Goal: Task Accomplishment & Management: Complete application form

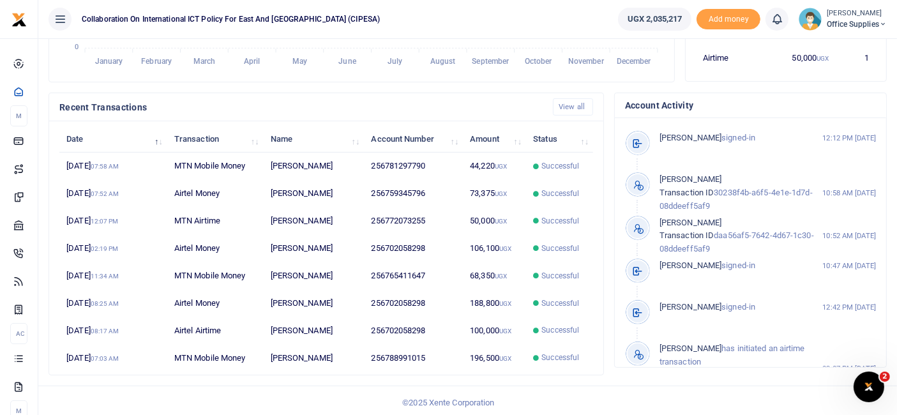
scroll to position [209, 0]
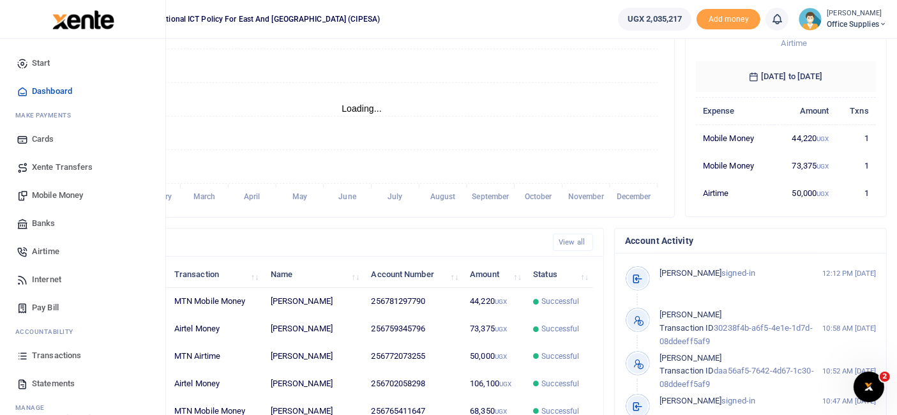
click at [58, 358] on span "Transactions" at bounding box center [56, 355] width 49 height 13
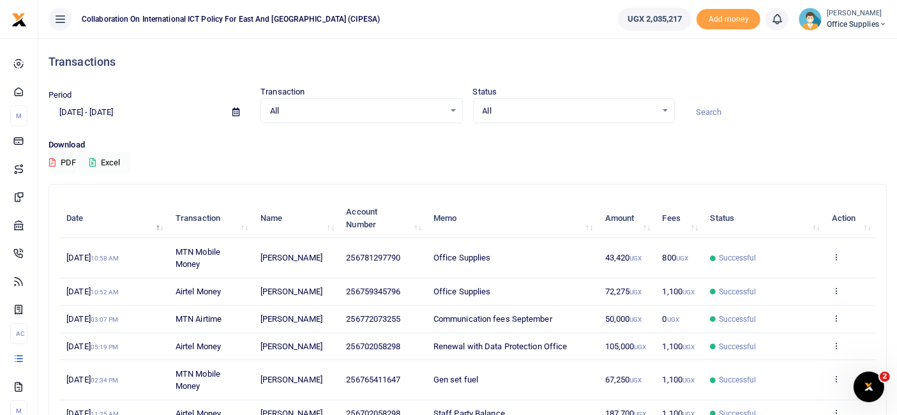
click at [235, 116] on span at bounding box center [236, 112] width 29 height 22
click at [235, 116] on icon at bounding box center [235, 112] width 7 height 8
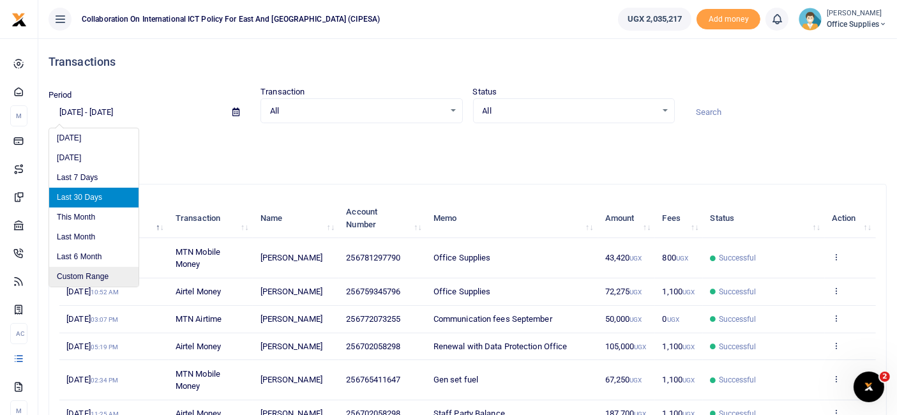
click at [91, 274] on li "Custom Range" at bounding box center [93, 277] width 89 height 20
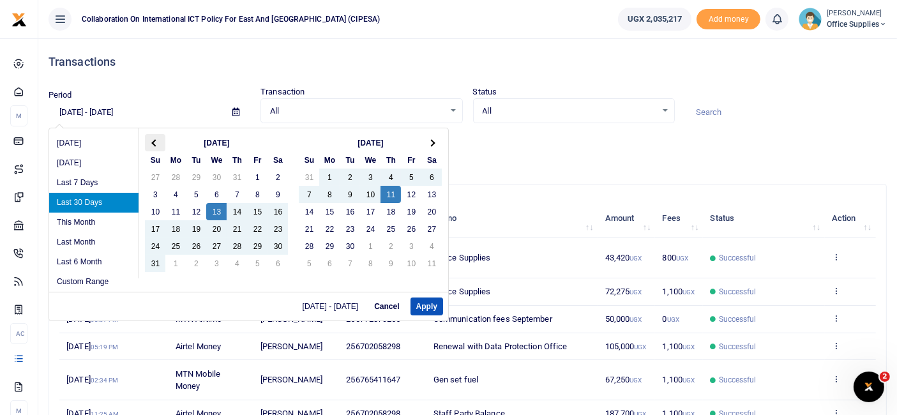
click at [154, 138] on th at bounding box center [155, 142] width 20 height 17
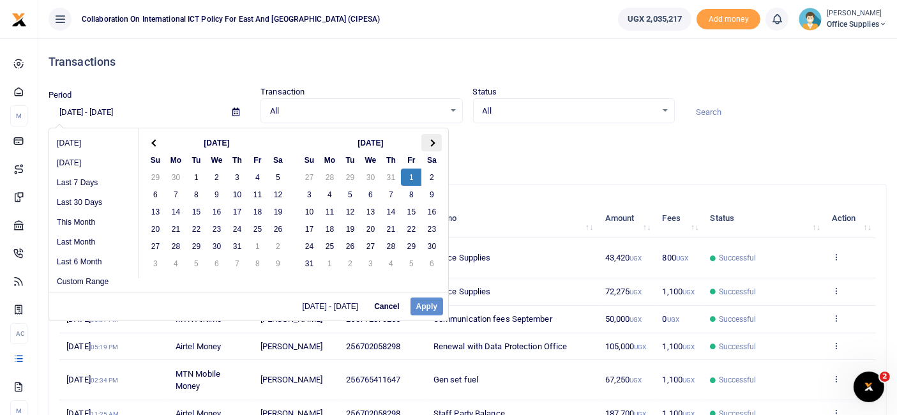
click at [434, 144] on th at bounding box center [431, 142] width 20 height 17
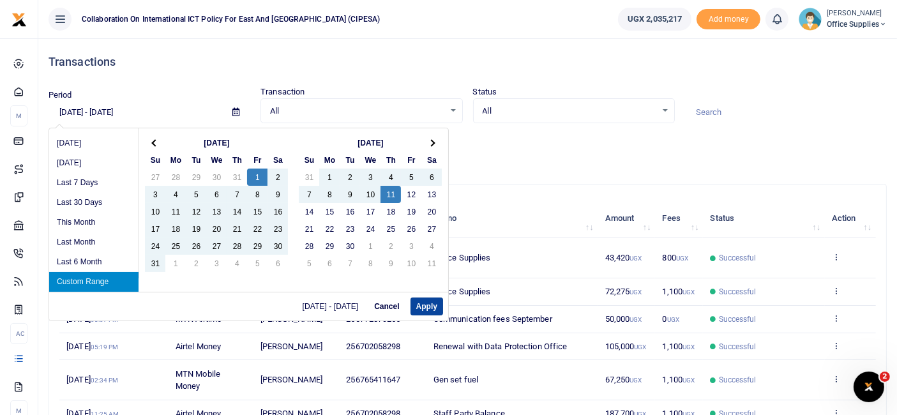
click at [435, 305] on button "Apply" at bounding box center [426, 306] width 33 height 18
type input "[DATE] - [DATE]"
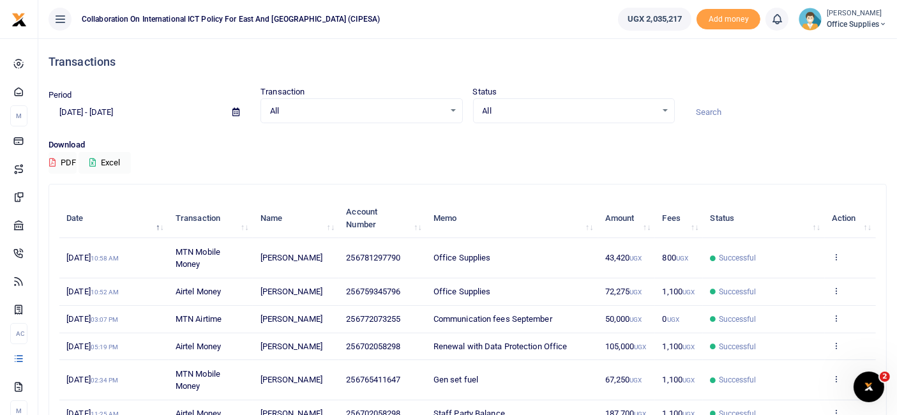
scroll to position [1, 0]
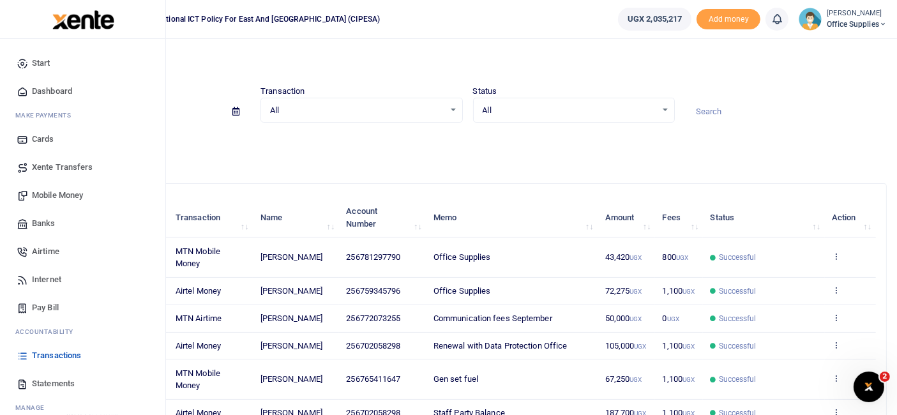
click at [59, 385] on span "Statements" at bounding box center [53, 383] width 43 height 13
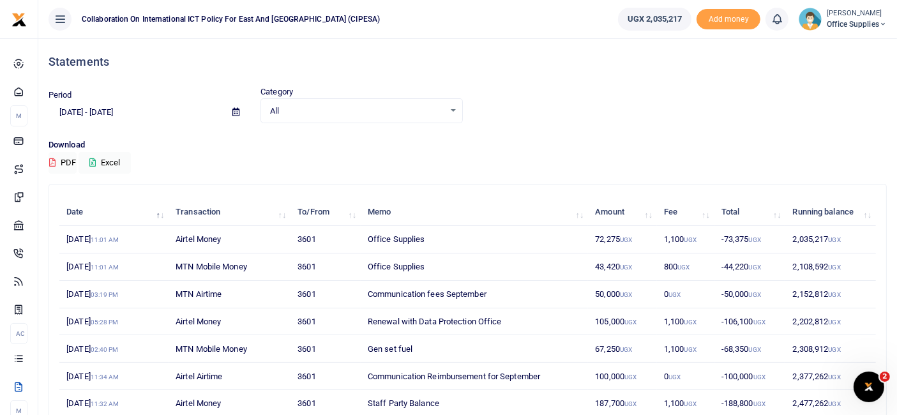
click at [232, 114] on icon at bounding box center [235, 112] width 7 height 8
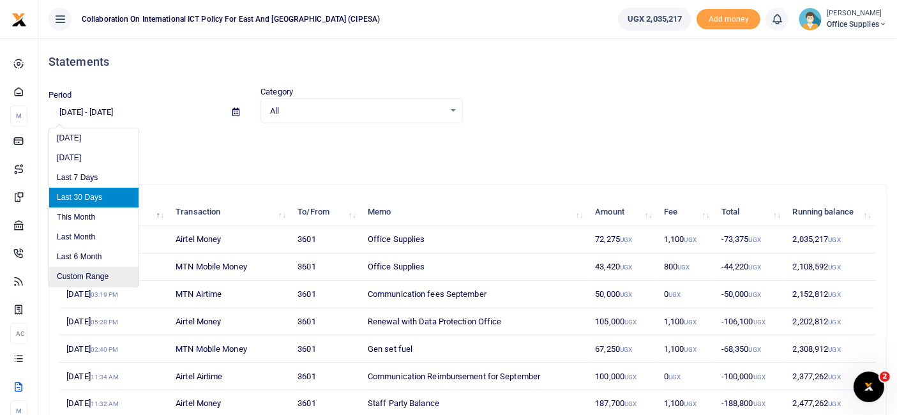
click at [107, 276] on li "Custom Range" at bounding box center [93, 277] width 89 height 20
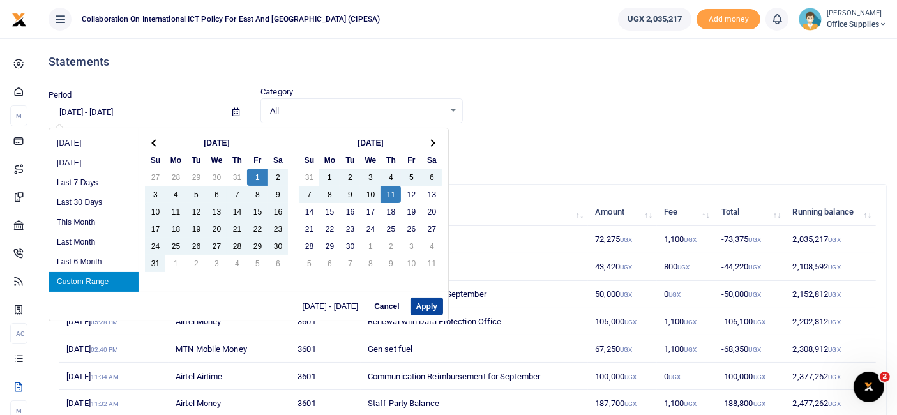
click at [439, 304] on button "Apply" at bounding box center [426, 306] width 33 height 18
type input "[DATE] - [DATE]"
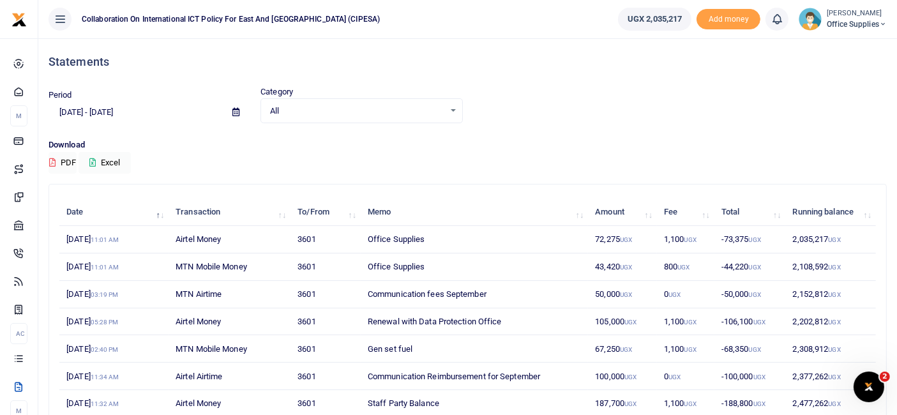
click at [543, 54] on div "Statements" at bounding box center [468, 61] width 838 height 47
click at [52, 165] on icon at bounding box center [52, 162] width 6 height 8
click at [877, 22] on span "Office Supplies" at bounding box center [857, 24] width 60 height 11
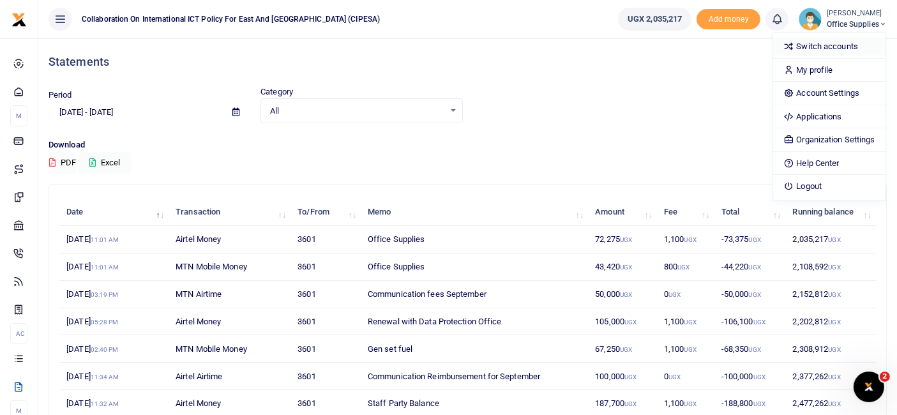
click at [818, 46] on link "Switch accounts" at bounding box center [829, 47] width 112 height 18
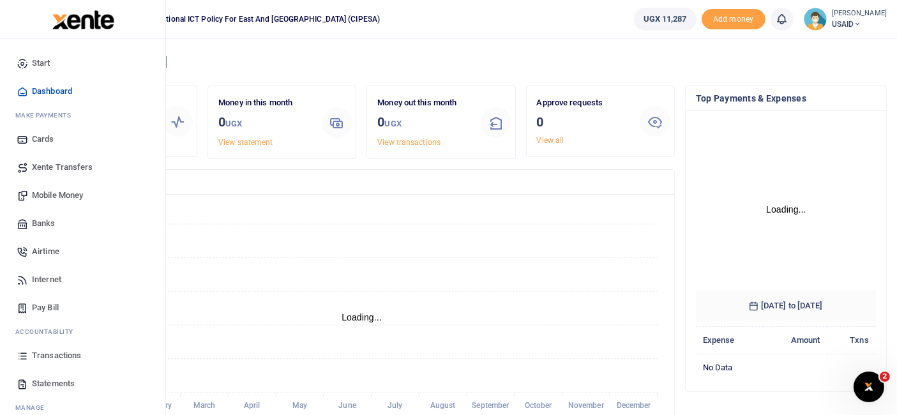
click at [58, 380] on span "Statements" at bounding box center [53, 383] width 43 height 13
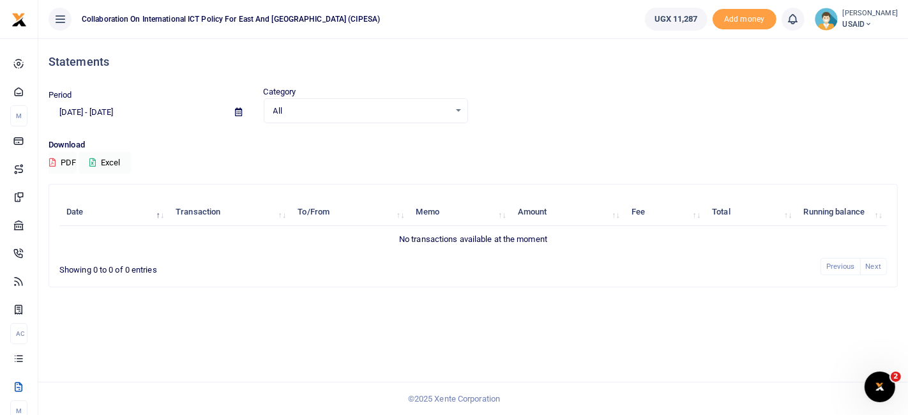
click at [239, 114] on icon at bounding box center [238, 112] width 7 height 8
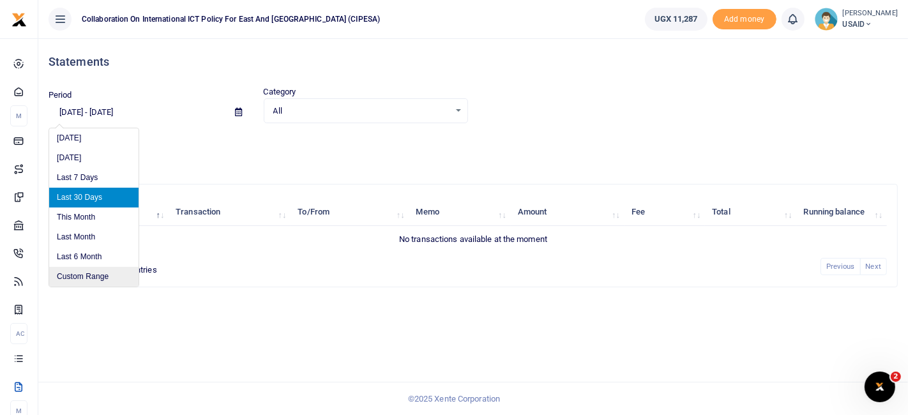
click at [98, 278] on li "Custom Range" at bounding box center [93, 277] width 89 height 20
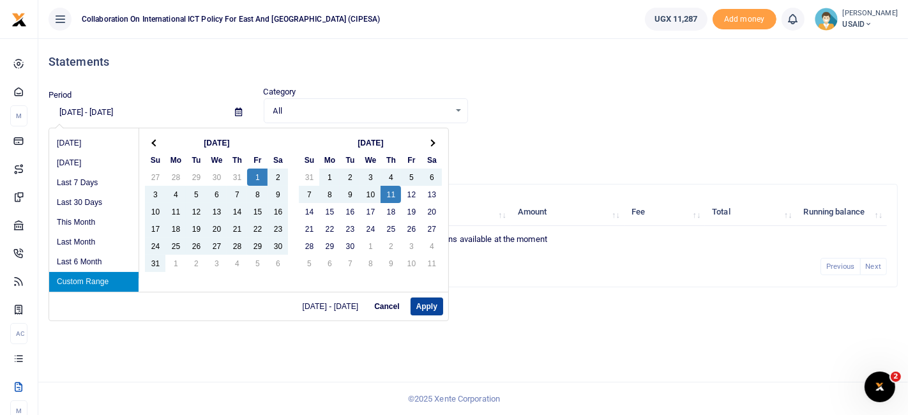
click at [435, 305] on button "Apply" at bounding box center [426, 306] width 33 height 18
type input "[DATE] - [DATE]"
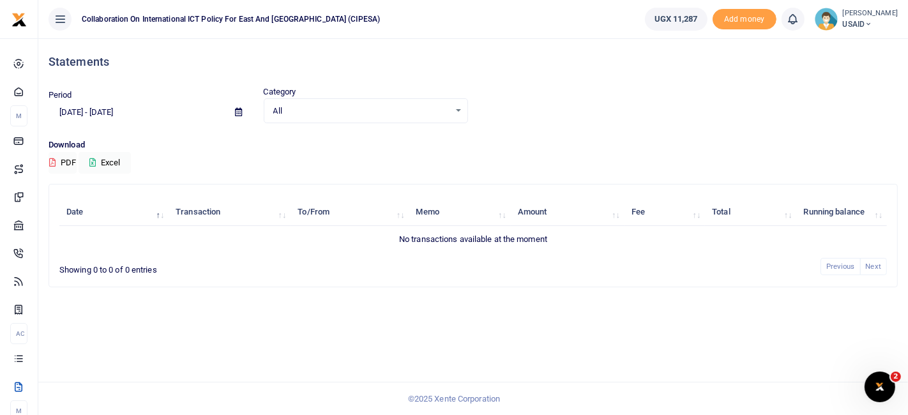
click at [872, 20] on icon at bounding box center [868, 24] width 8 height 9
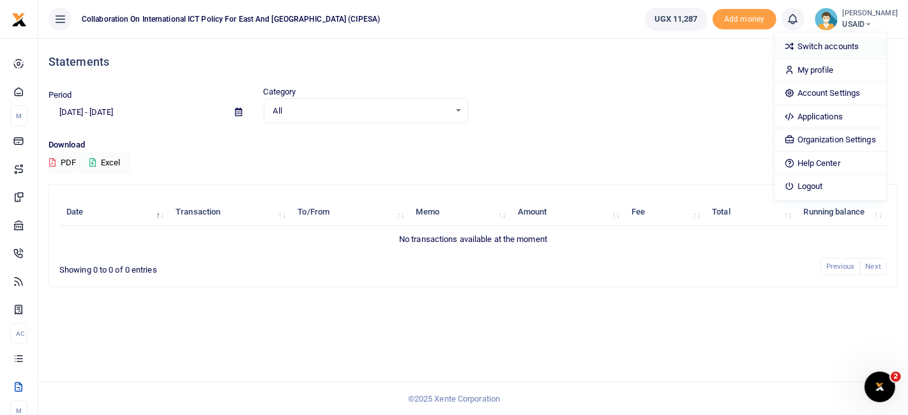
click at [823, 45] on link "Switch accounts" at bounding box center [830, 47] width 112 height 18
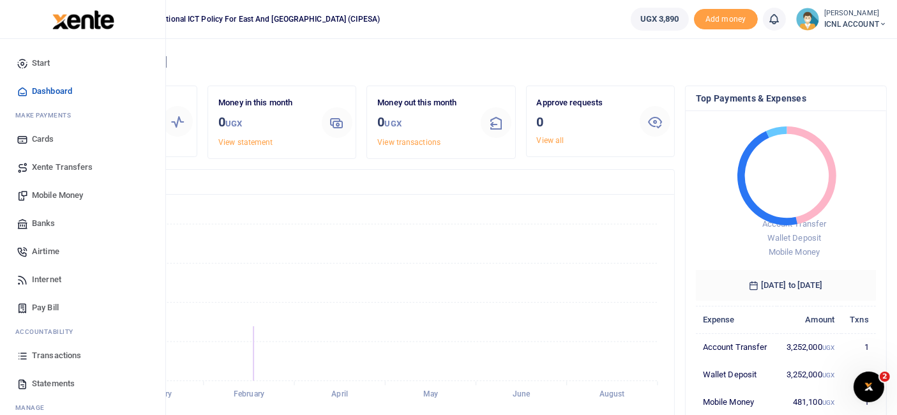
scroll to position [11, 11]
click at [56, 382] on span "Statements" at bounding box center [53, 383] width 43 height 13
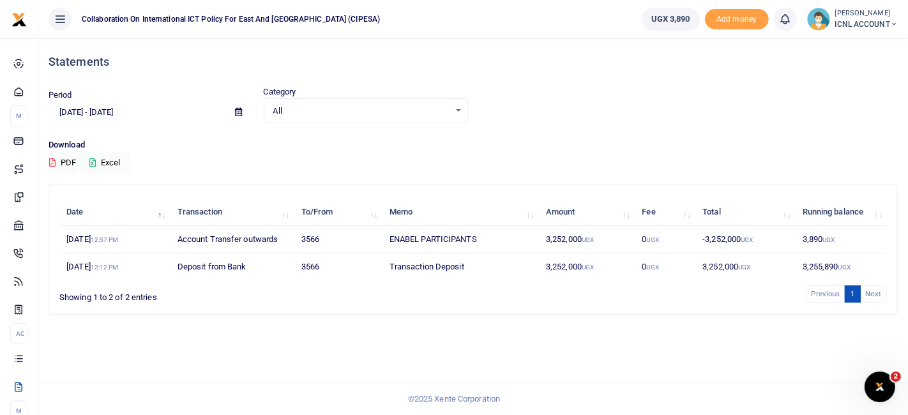
click at [241, 111] on icon at bounding box center [238, 112] width 7 height 8
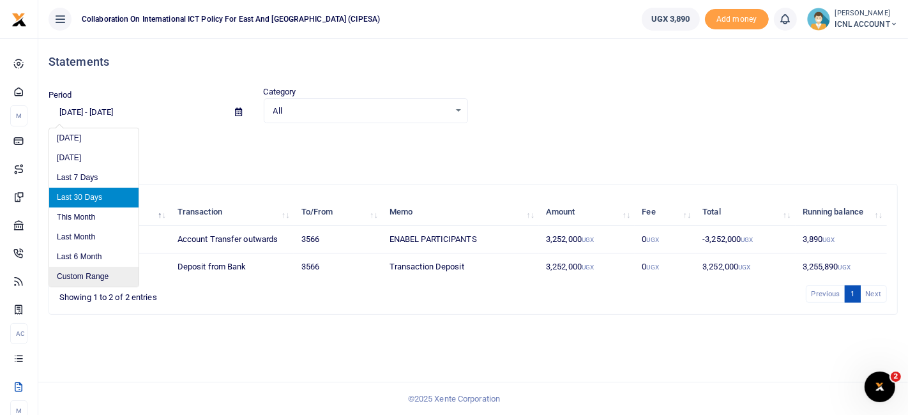
click at [109, 274] on li "Custom Range" at bounding box center [93, 277] width 89 height 20
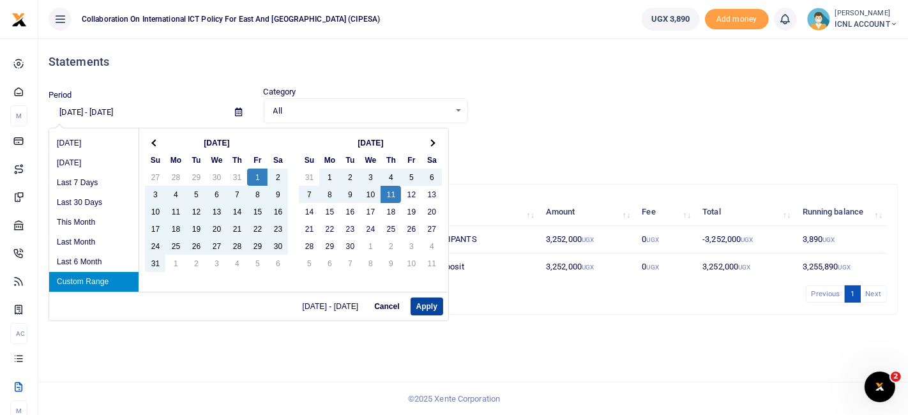
click at [431, 302] on button "Apply" at bounding box center [426, 306] width 33 height 18
type input "08/01/2025 - 09/11/2025"
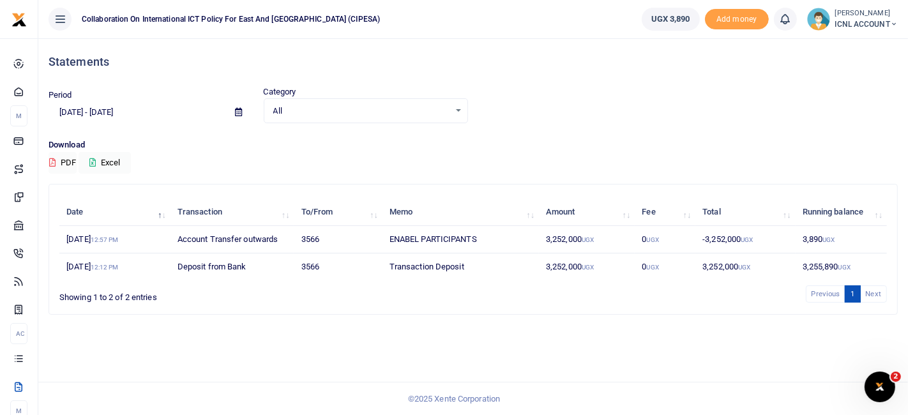
click at [870, 294] on li "Next" at bounding box center [873, 293] width 26 height 17
click at [239, 110] on icon at bounding box center [238, 112] width 7 height 8
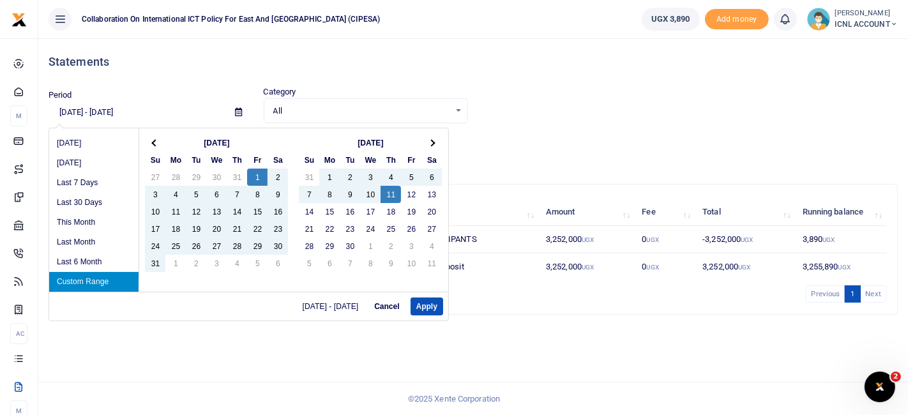
click at [511, 66] on h4 "Statements" at bounding box center [473, 62] width 849 height 14
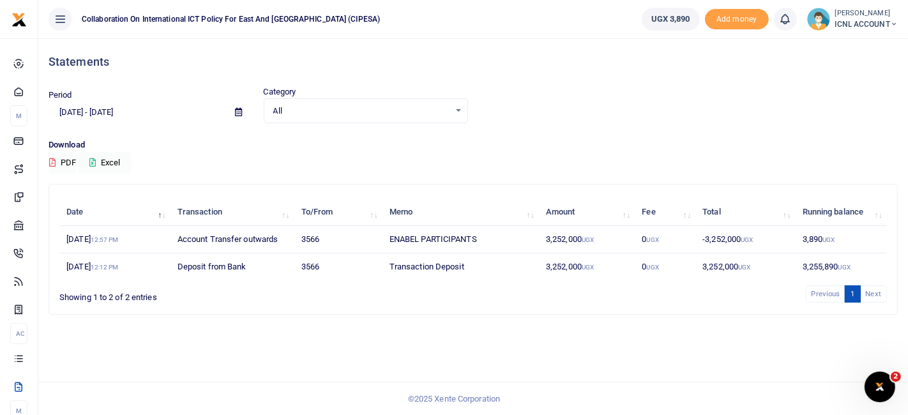
click at [875, 23] on span "ICNL ACCOUNT" at bounding box center [866, 24] width 63 height 11
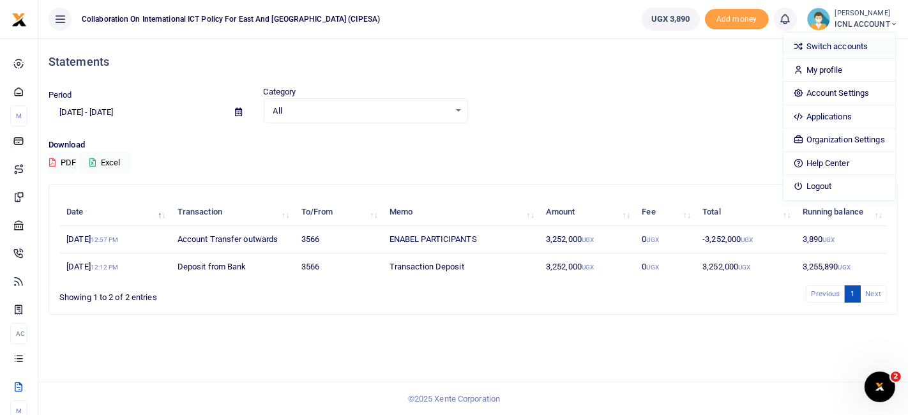
click at [846, 41] on link "Switch accounts" at bounding box center [839, 47] width 112 height 18
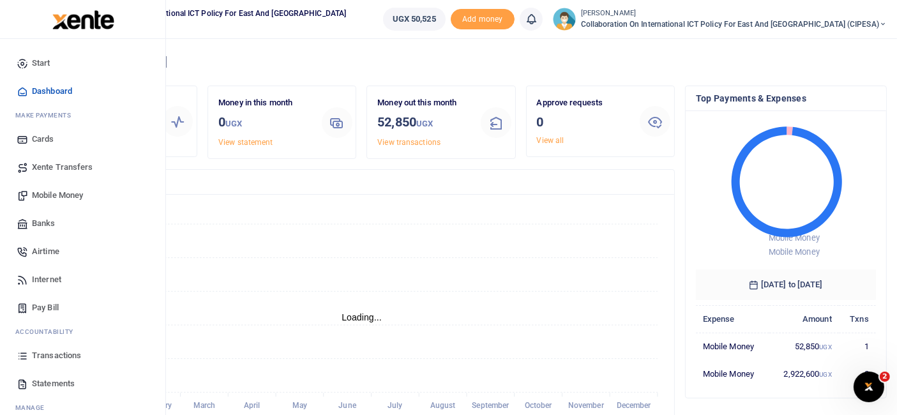
click at [52, 351] on span "Transactions" at bounding box center [56, 355] width 49 height 13
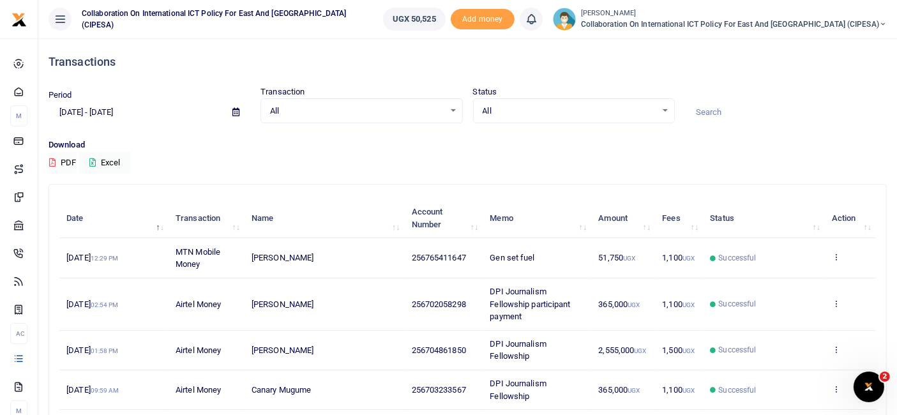
click at [184, 59] on h4 "Transactions" at bounding box center [468, 62] width 838 height 14
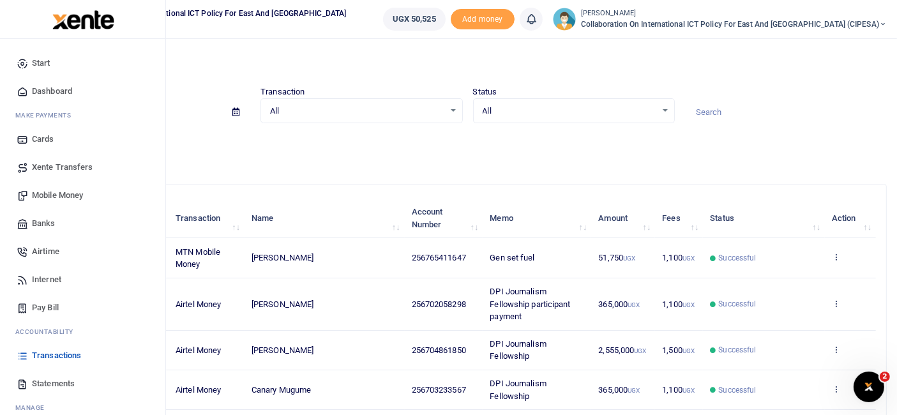
click at [51, 384] on span "Statements" at bounding box center [53, 383] width 43 height 13
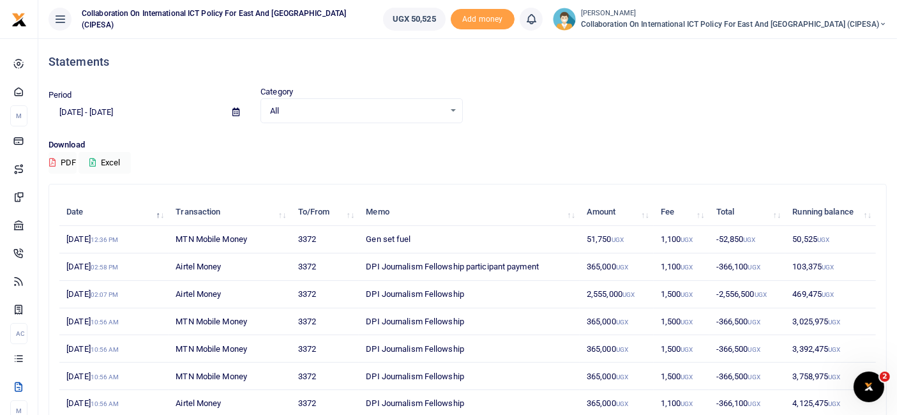
click at [236, 110] on icon at bounding box center [235, 112] width 7 height 8
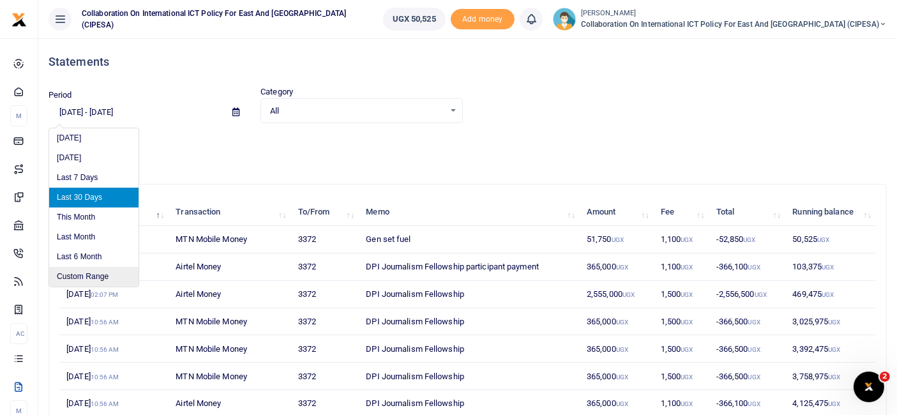
click at [100, 274] on li "Custom Range" at bounding box center [93, 277] width 89 height 20
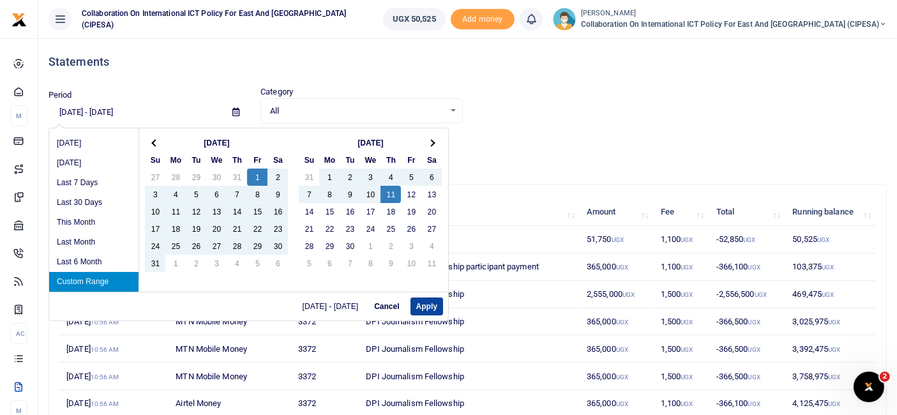
click at [431, 304] on button "Apply" at bounding box center [426, 306] width 33 height 18
type input "[DATE] - [DATE]"
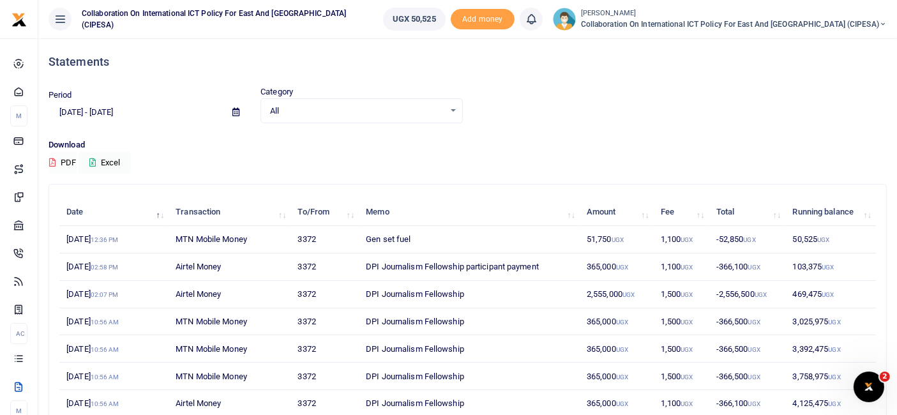
click at [63, 156] on button "PDF" at bounding box center [63, 163] width 28 height 22
click at [880, 23] on icon at bounding box center [883, 24] width 8 height 9
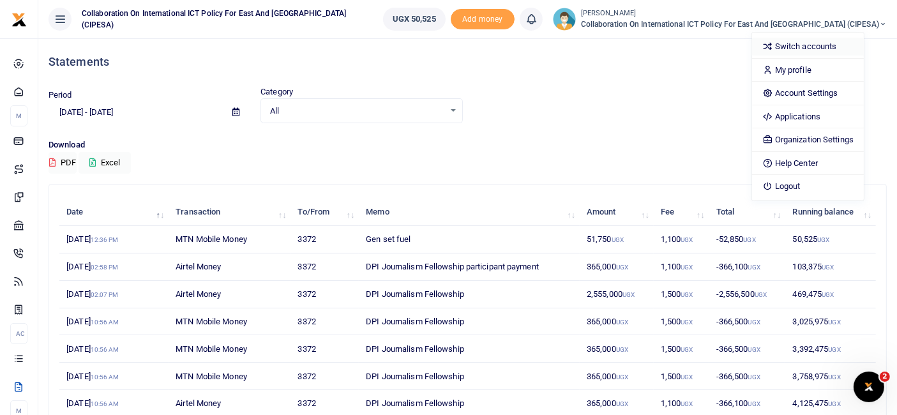
click at [837, 40] on link "Switch accounts" at bounding box center [808, 47] width 112 height 18
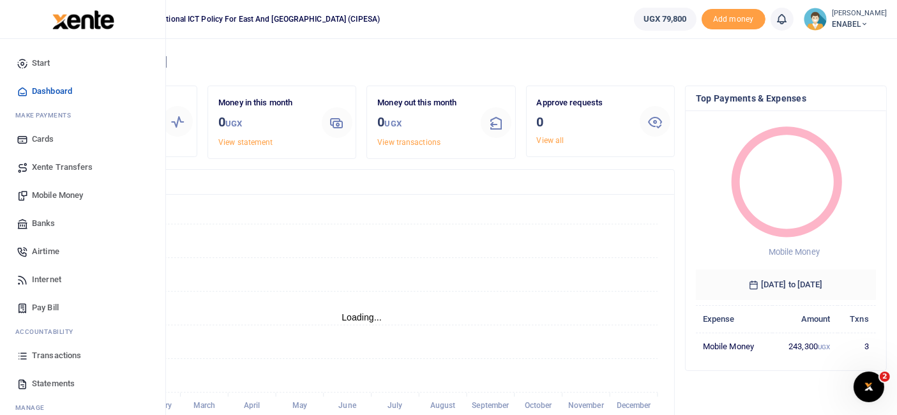
click at [58, 382] on span "Statements" at bounding box center [53, 383] width 43 height 13
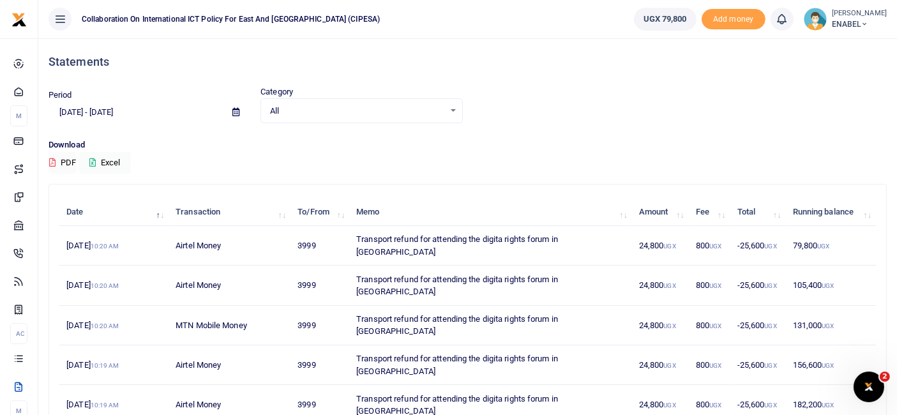
click at [234, 113] on icon at bounding box center [235, 112] width 7 height 8
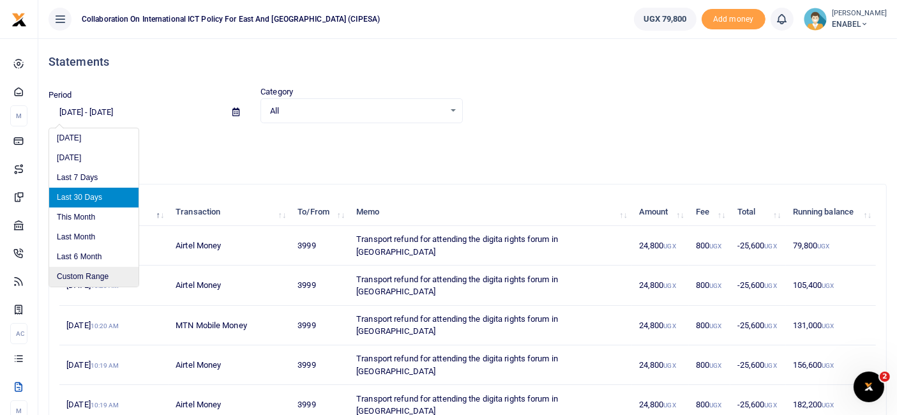
click at [89, 276] on li "Custom Range" at bounding box center [93, 277] width 89 height 20
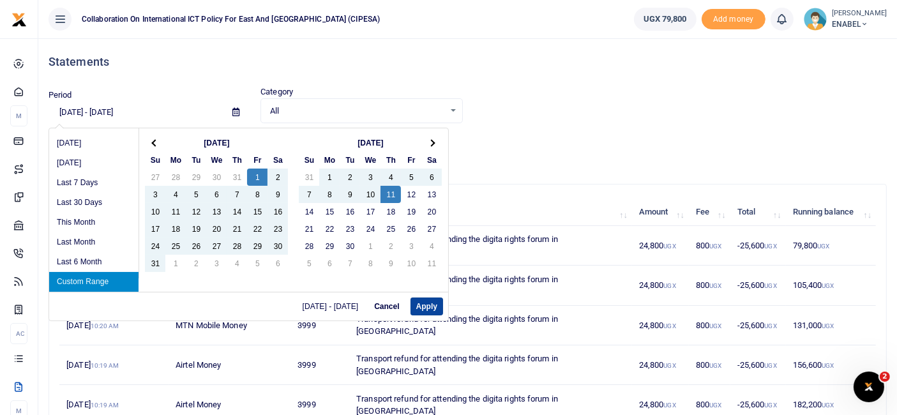
click at [437, 305] on button "Apply" at bounding box center [426, 306] width 33 height 18
type input "[DATE] - [DATE]"
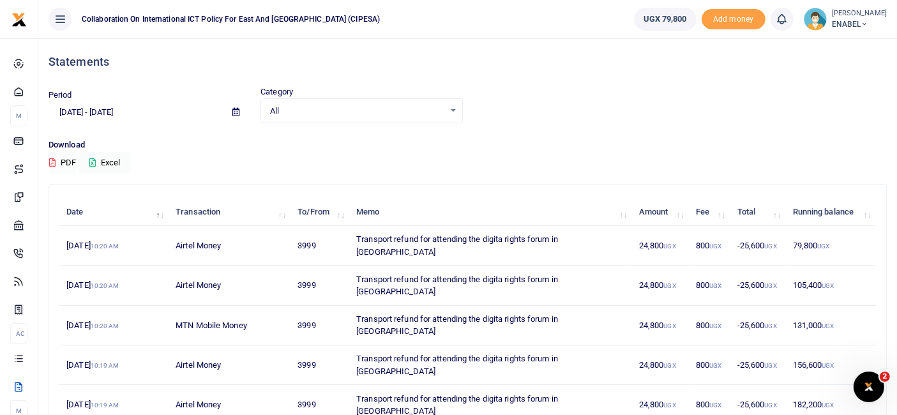
click at [62, 160] on button "PDF" at bounding box center [63, 163] width 28 height 22
click at [62, 160] on div "Download exporting Excel" at bounding box center [468, 156] width 838 height 35
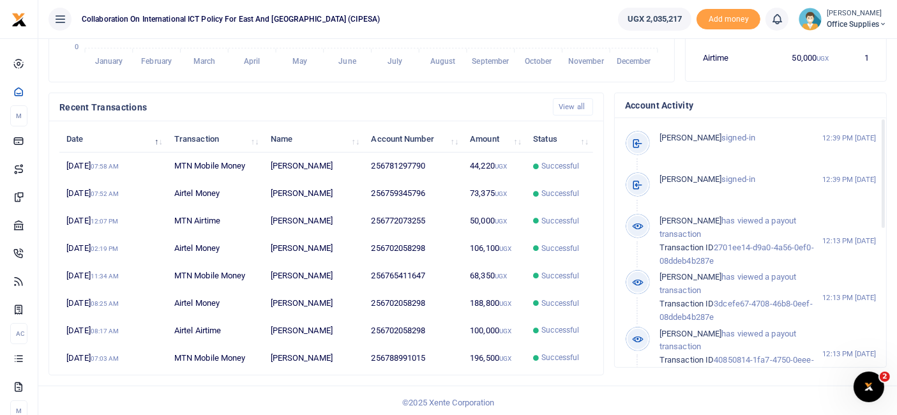
scroll to position [11, 11]
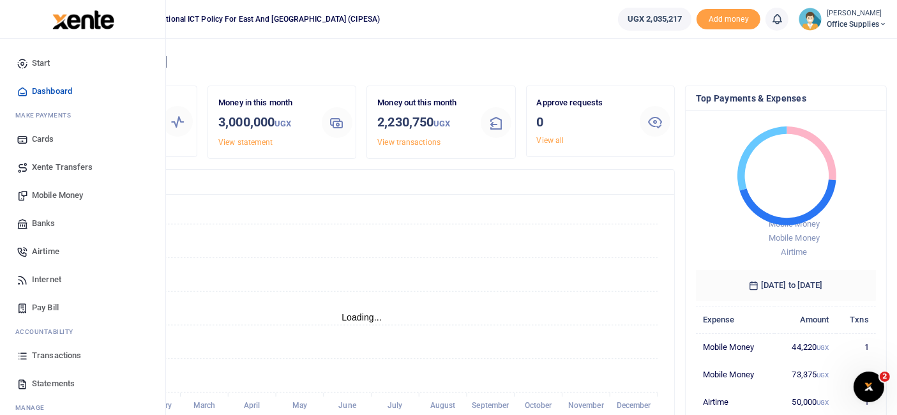
click at [62, 193] on span "Mobile Money" at bounding box center [57, 195] width 51 height 13
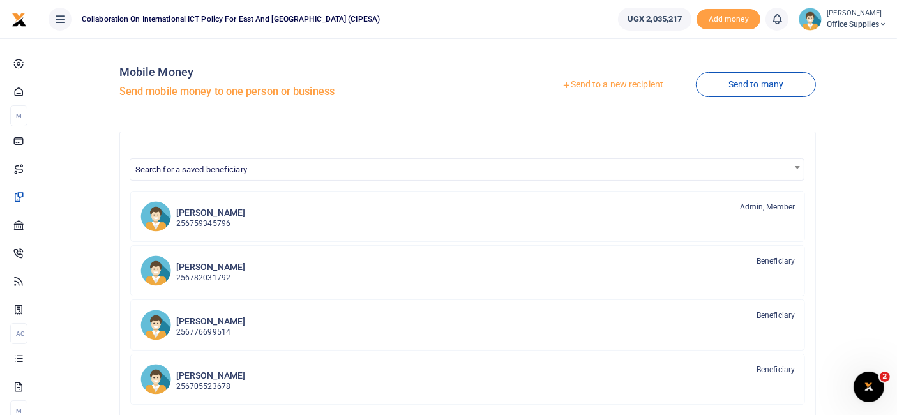
click at [626, 85] on link "Send to a new recipient" at bounding box center [612, 84] width 167 height 23
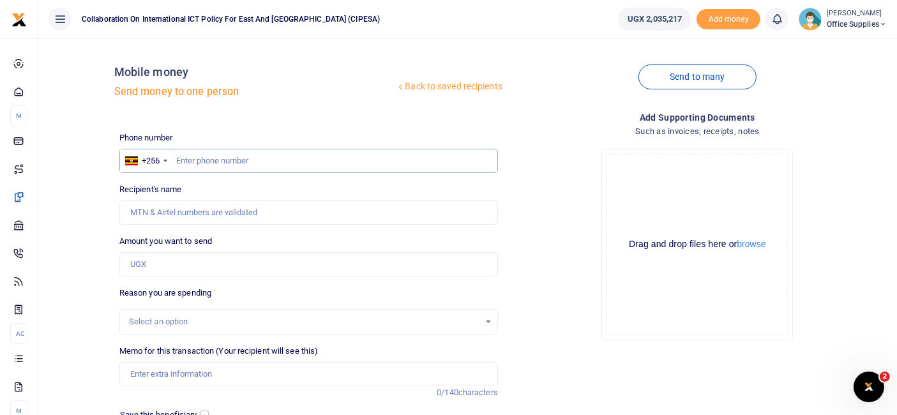
click at [215, 163] on input "text" at bounding box center [308, 161] width 379 height 24
type input "0701228778"
type input "[PERSON_NAME]"
type input "0701228778"
click at [164, 263] on input "Amount you want to send" at bounding box center [308, 264] width 379 height 24
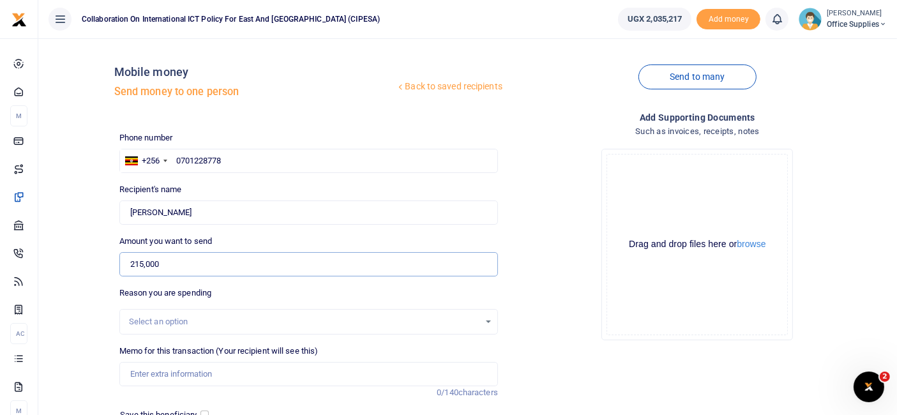
scroll to position [137, 0]
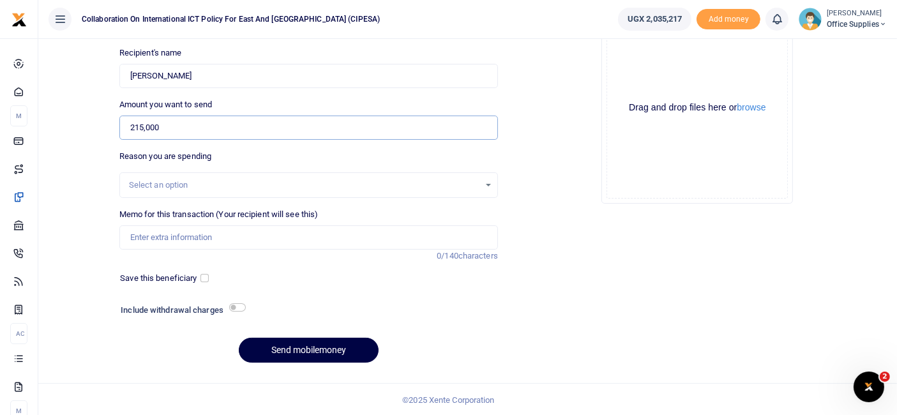
type input "215,000"
click at [483, 179] on div "Select an option" at bounding box center [308, 185] width 377 height 14
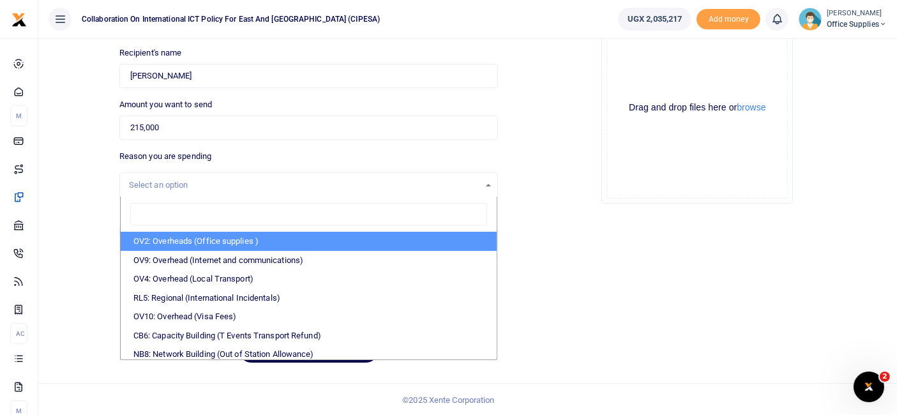
click at [233, 239] on li "OV2: Overheads (Office supplies )" at bounding box center [309, 241] width 376 height 19
select select "45"
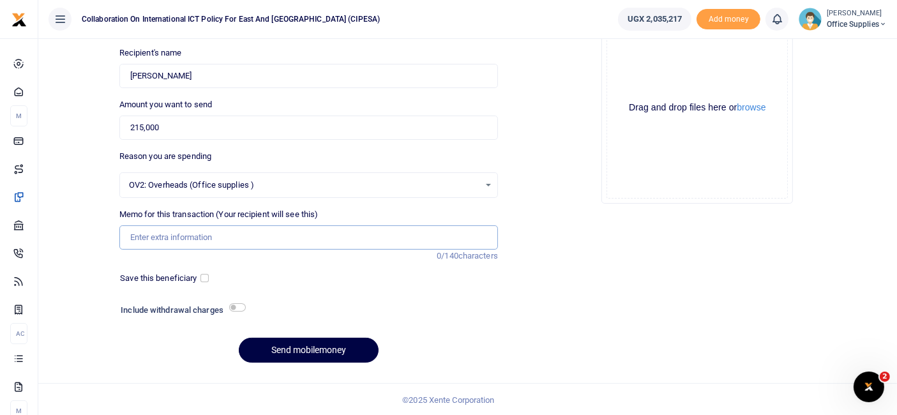
click at [197, 235] on input "Memo for this transaction (Your recipient will see this)" at bounding box center [308, 237] width 379 height 24
click at [223, 237] on input "Fire Experts Service and refill" at bounding box center [308, 237] width 379 height 24
type input "Fire Experts Service and Refill"
click at [204, 275] on input "checkbox" at bounding box center [204, 278] width 8 height 8
checkbox input "true"
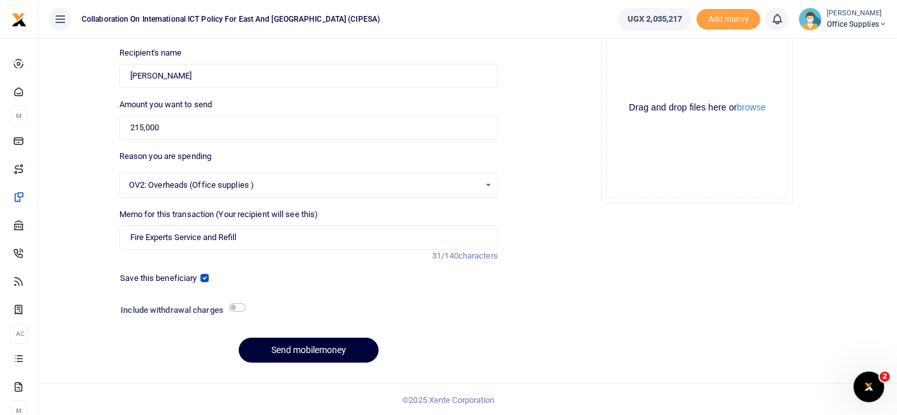
click at [340, 349] on button "Send mobilemoney" at bounding box center [309, 350] width 140 height 25
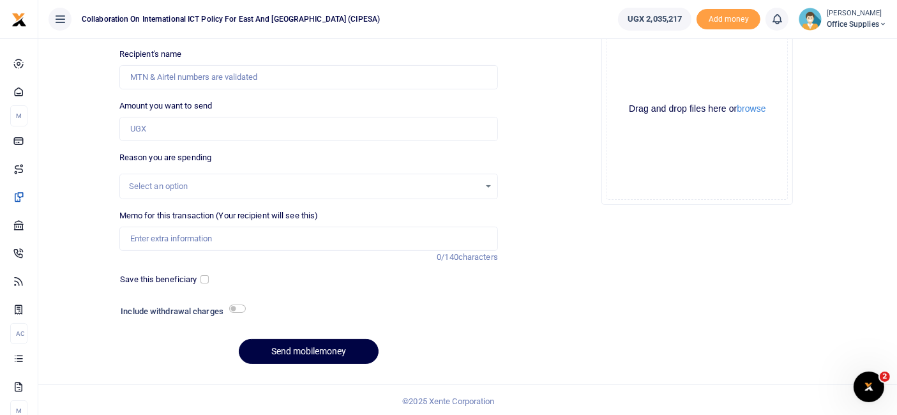
drag, startPoint x: 0, startPoint y: 0, endPoint x: 852, endPoint y: 177, distance: 870.5
click at [852, 177] on div "Drop your files here Drag and drop files here or browse Powered by Uppy" at bounding box center [697, 109] width 379 height 212
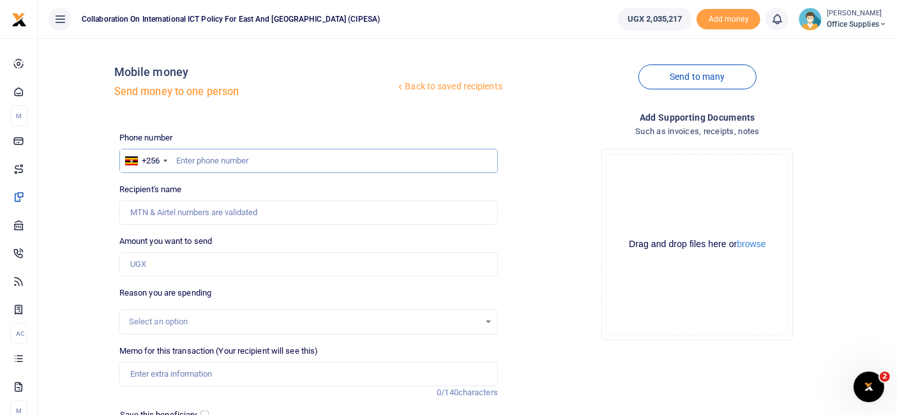
click at [200, 157] on input "text" at bounding box center [308, 161] width 379 height 24
type input "0704394014"
type input "[PERSON_NAME]"
type input "0704394014"
click at [160, 265] on input "Amount you want to send" at bounding box center [308, 264] width 379 height 24
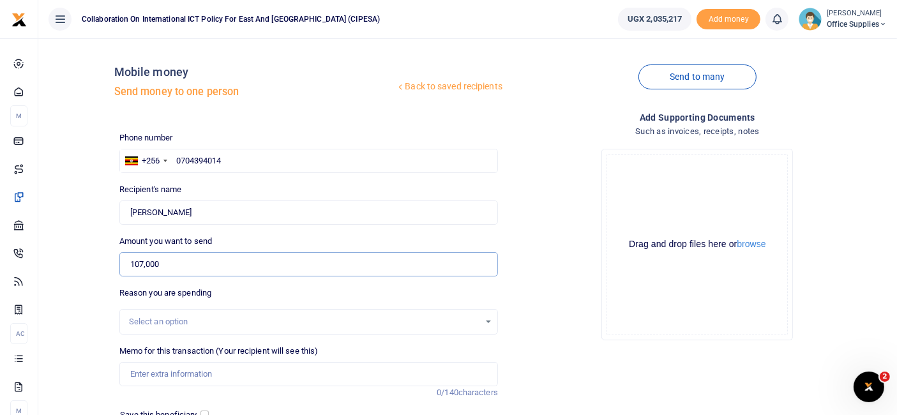
scroll to position [137, 0]
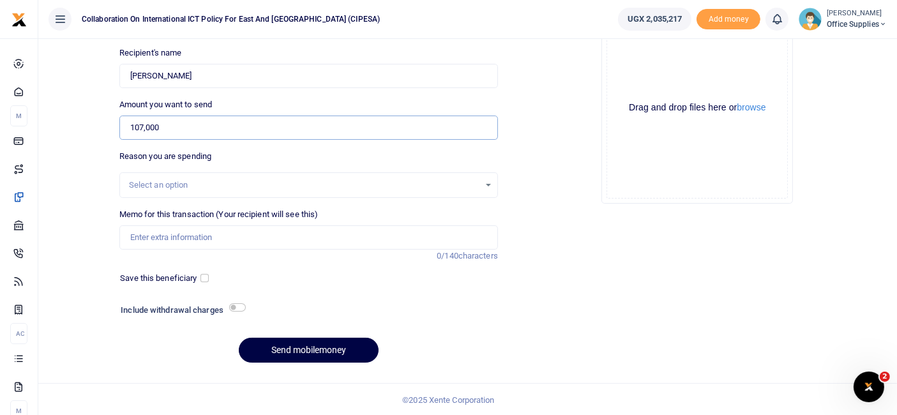
type input "107,000"
click at [477, 183] on div "Select an option" at bounding box center [304, 185] width 350 height 13
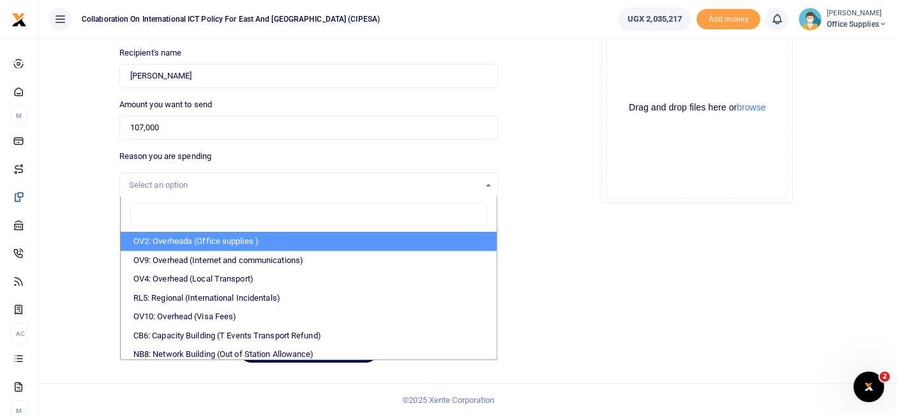
click at [252, 239] on li "OV2: Overheads (Office supplies )" at bounding box center [309, 241] width 376 height 19
select select "45"
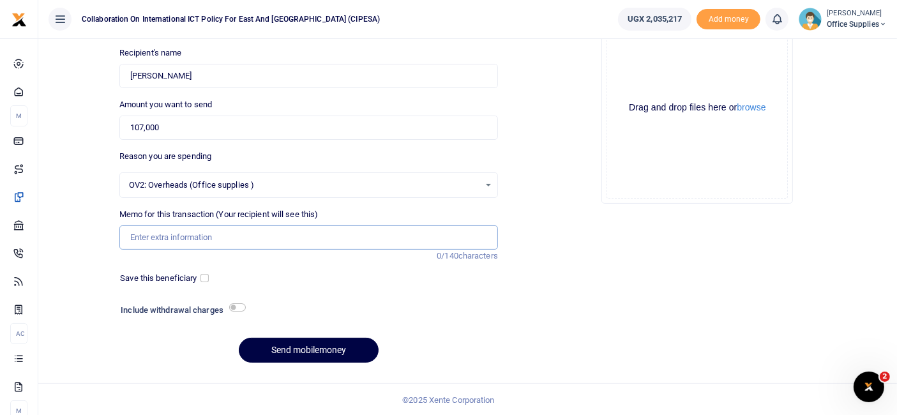
click at [191, 235] on input "Memo for this transaction (Your recipient will see this)" at bounding box center [308, 237] width 379 height 24
type input "News Paper Supply"
click at [206, 280] on input "checkbox" at bounding box center [204, 278] width 8 height 8
checkbox input "true"
click at [329, 347] on button "Send mobilemoney" at bounding box center [309, 350] width 140 height 25
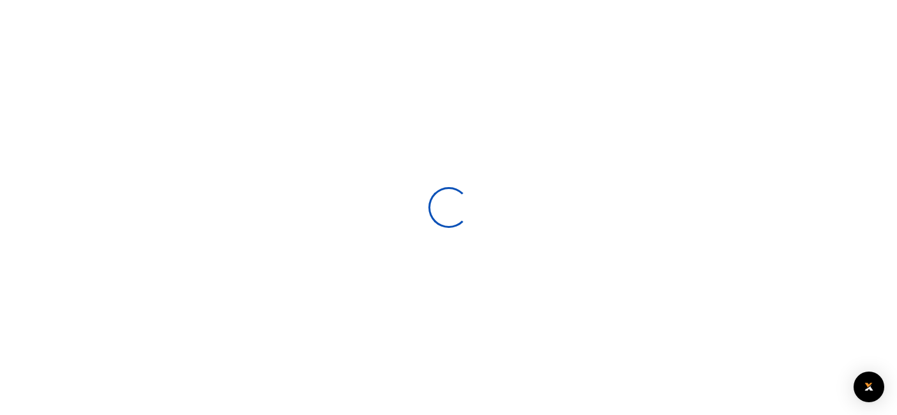
scroll to position [135, 0]
